Goal: Transaction & Acquisition: Subscribe to service/newsletter

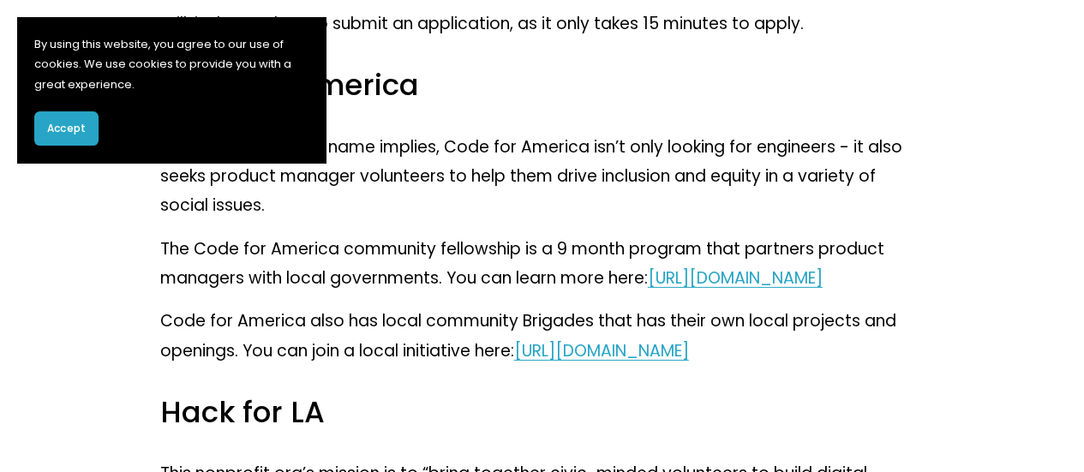
scroll to position [2738, 0]
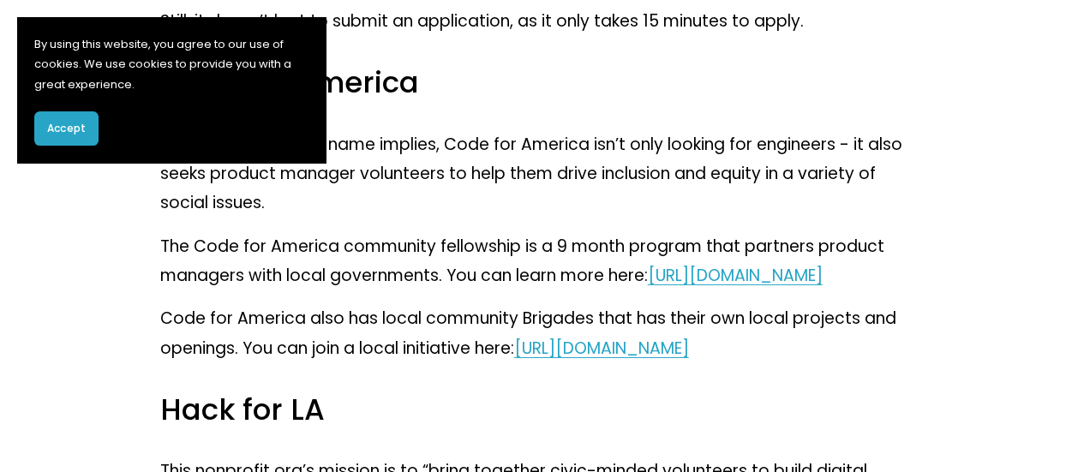
click at [648, 287] on link "[URL][DOMAIN_NAME]" at bounding box center [735, 275] width 175 height 23
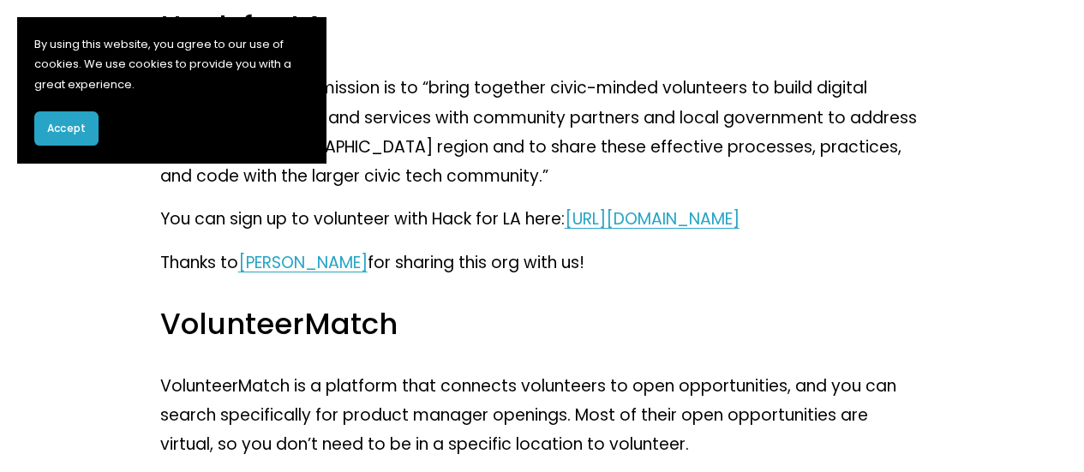
scroll to position [3118, 0]
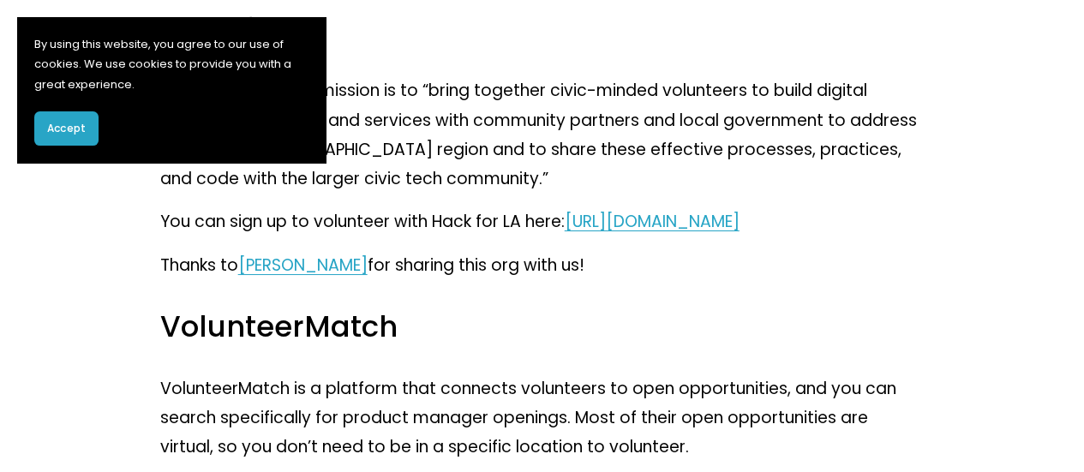
click at [684, 233] on link "https://www.hackforla.org/" at bounding box center [652, 221] width 175 height 23
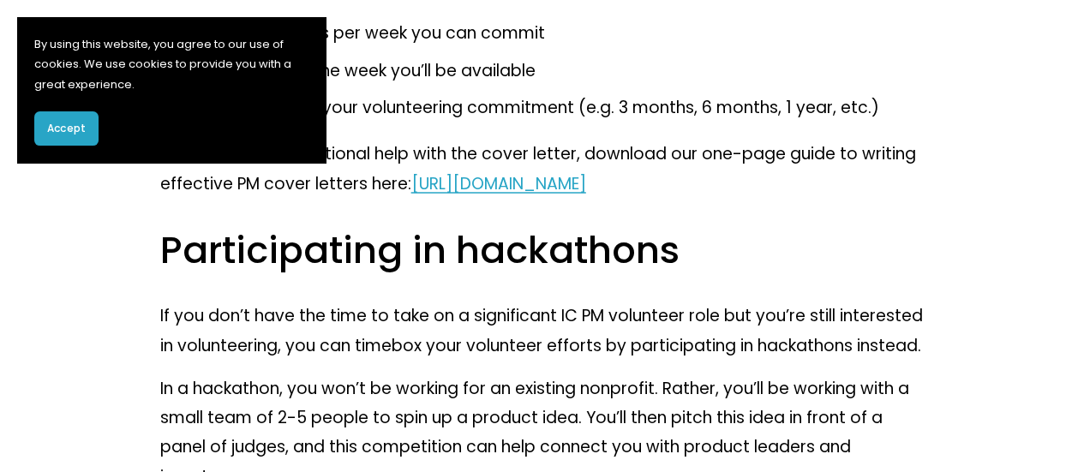
scroll to position [4708, 0]
click at [586, 194] on span "https://www.productteacher.com/guide-to-cover-letters" at bounding box center [498, 182] width 175 height 23
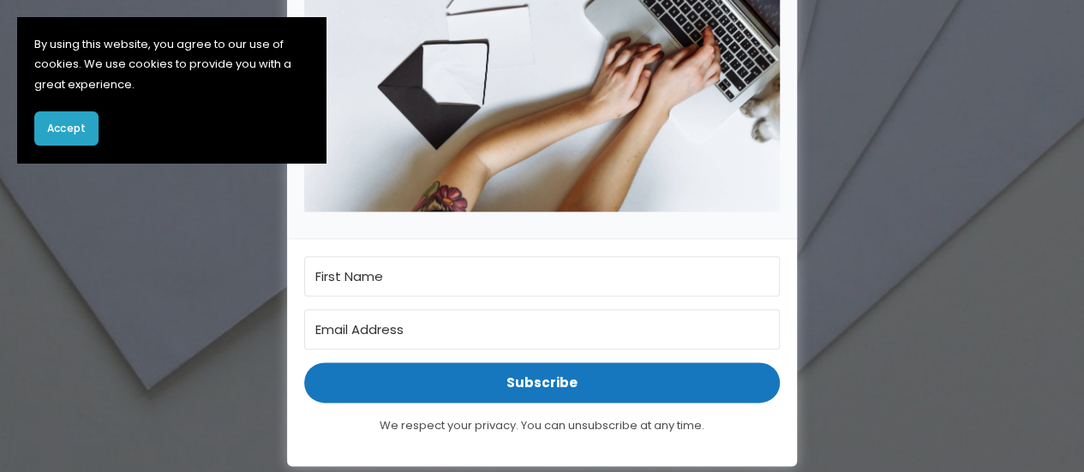
scroll to position [874, 0]
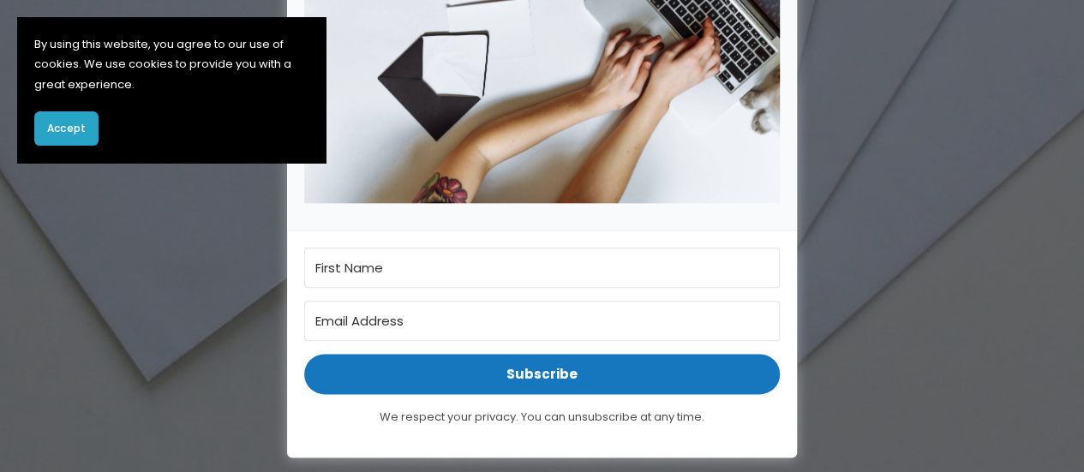
click at [407, 276] on input "First Name" at bounding box center [542, 268] width 476 height 40
type input "[PERSON_NAME]"
click at [409, 327] on input "Email Address" at bounding box center [542, 321] width 476 height 40
type input "[EMAIL_ADDRESS][DOMAIN_NAME]"
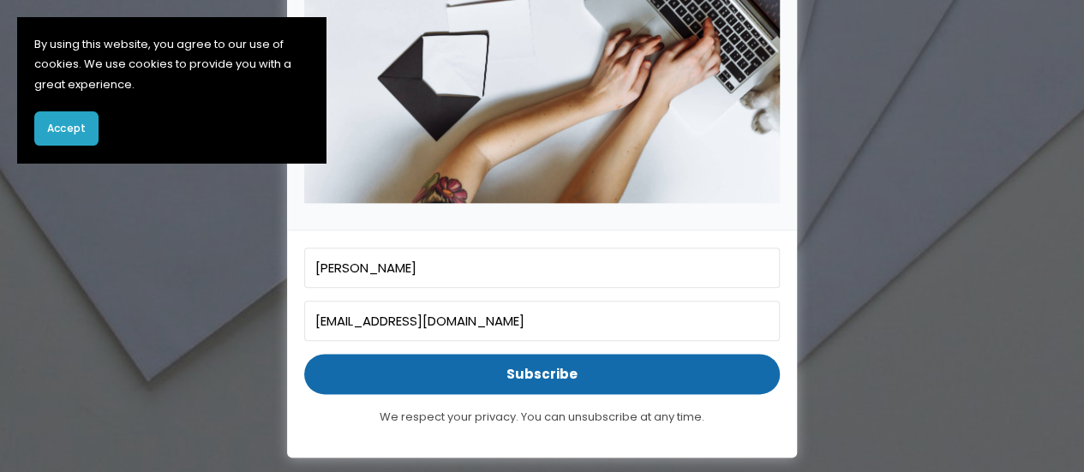
click at [533, 370] on span "Subscribe" at bounding box center [542, 374] width 476 height 40
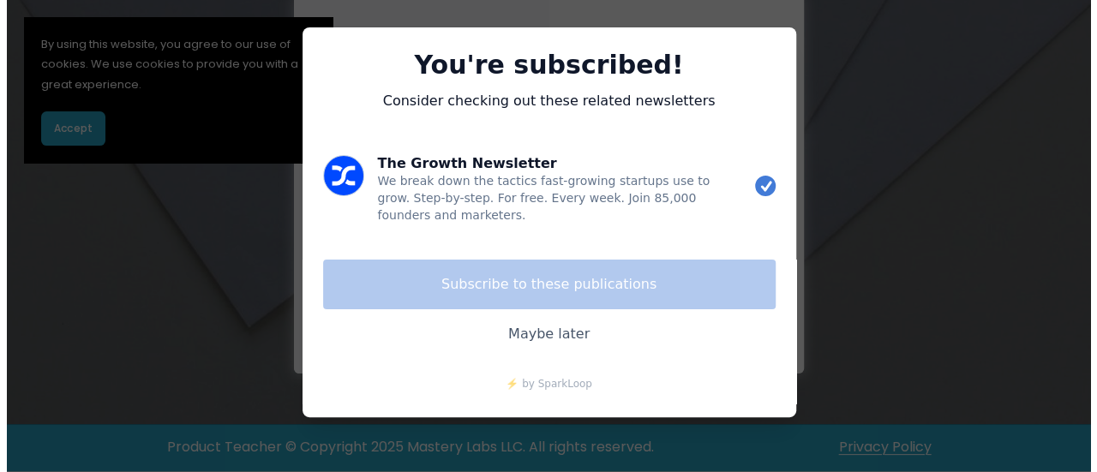
scroll to position [603, 0]
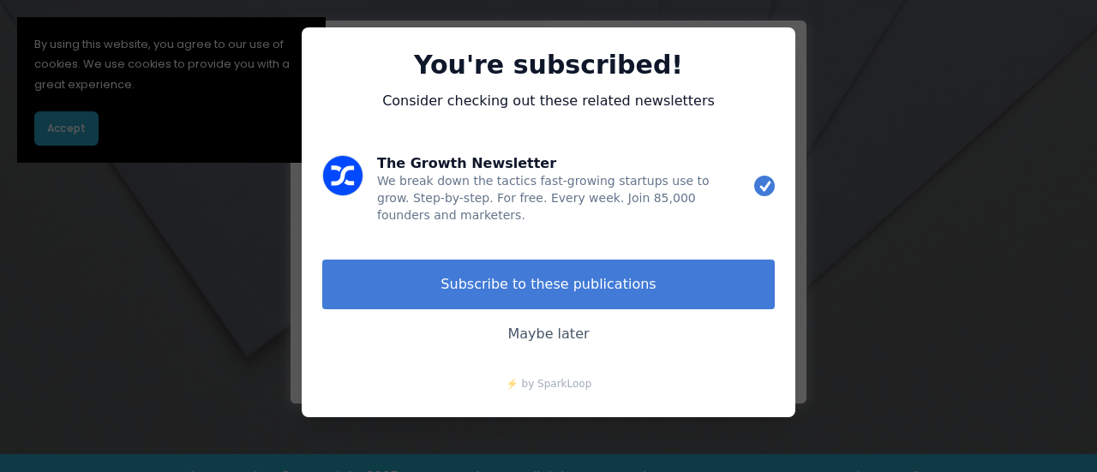
click at [541, 332] on link "Maybe later" at bounding box center [548, 334] width 453 height 50
